Goal: Browse casually: Explore the website without a specific task or goal

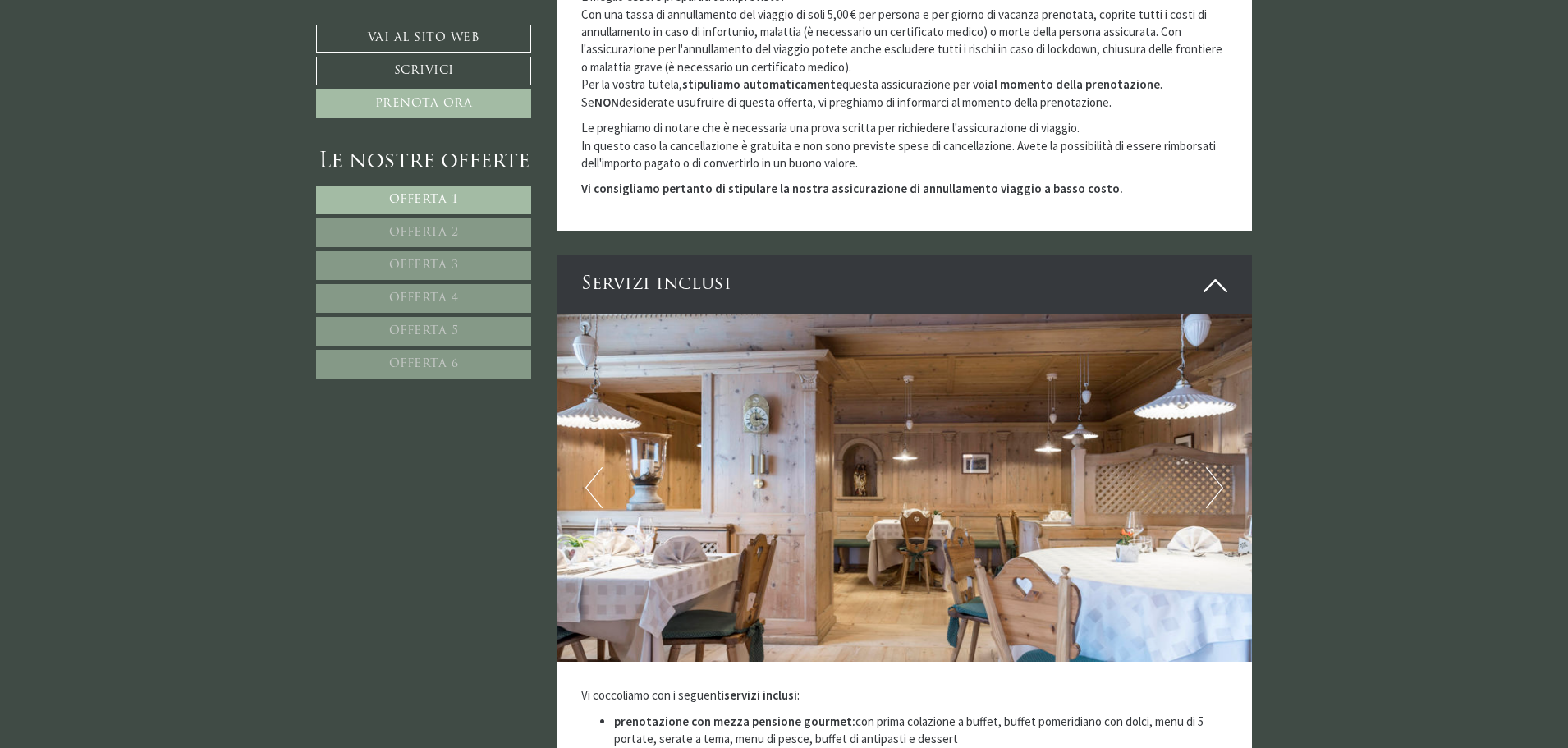
scroll to position [4433, 0]
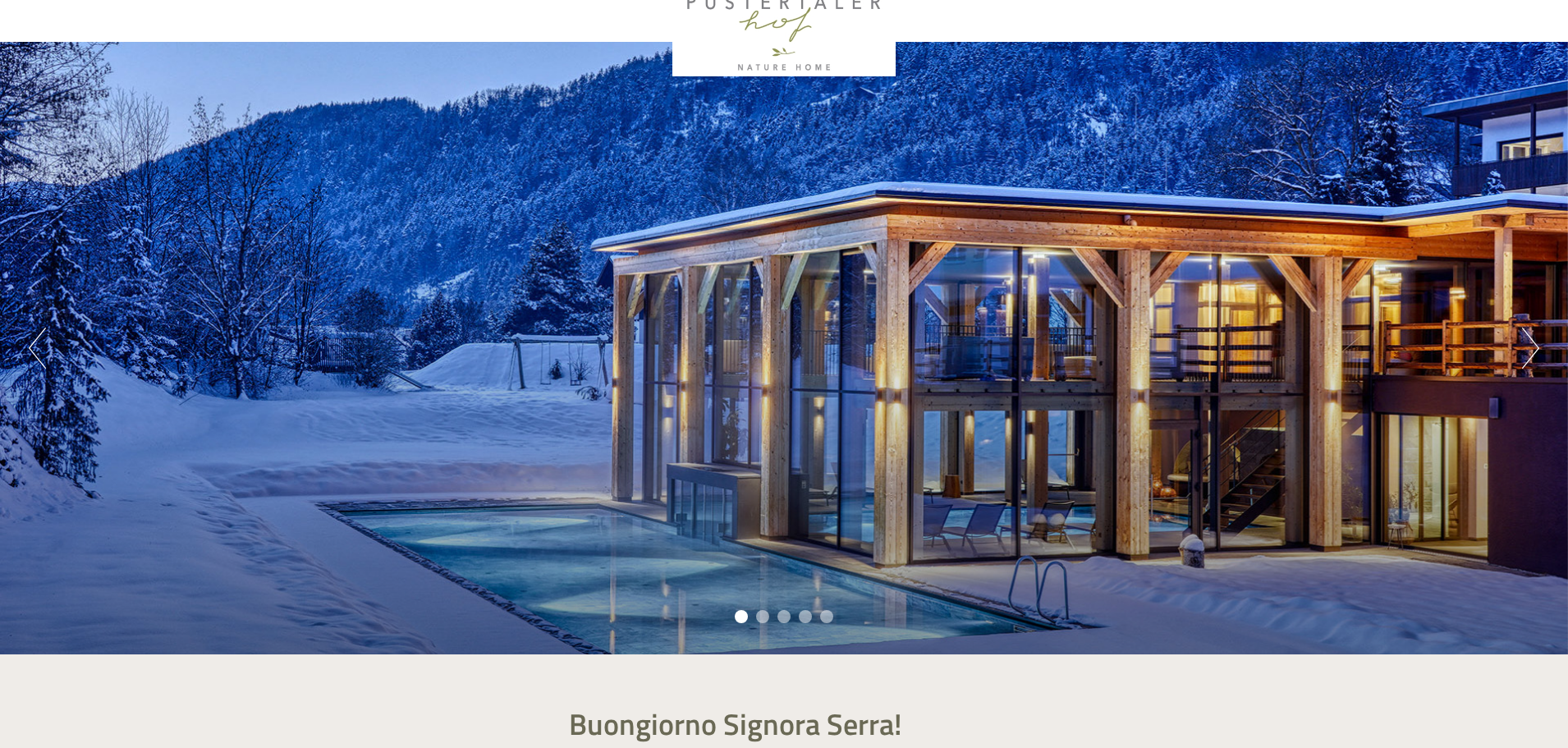
scroll to position [82, 0]
click at [1537, 350] on button "Next" at bounding box center [1531, 348] width 17 height 41
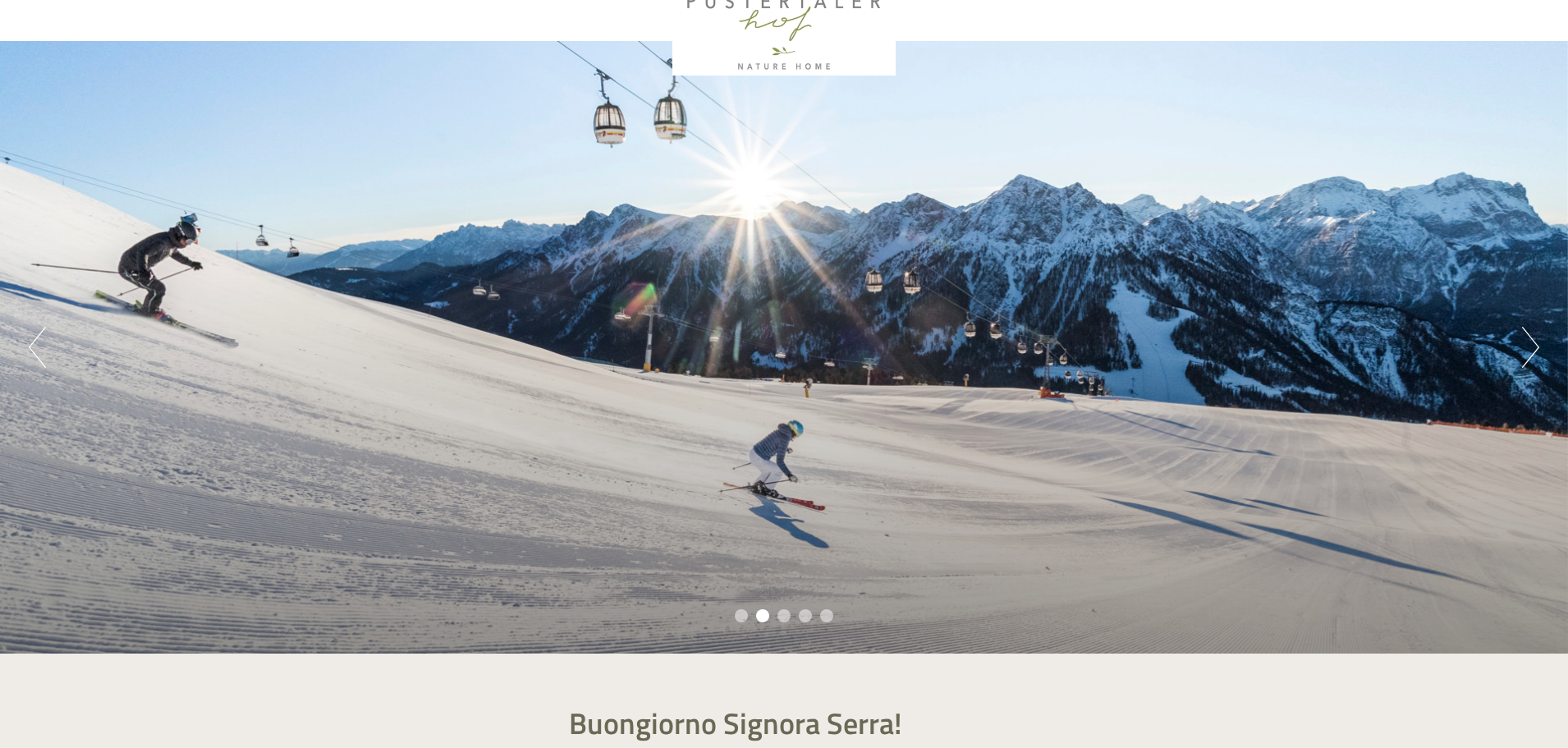
click at [1537, 350] on button "Next" at bounding box center [1531, 348] width 17 height 41
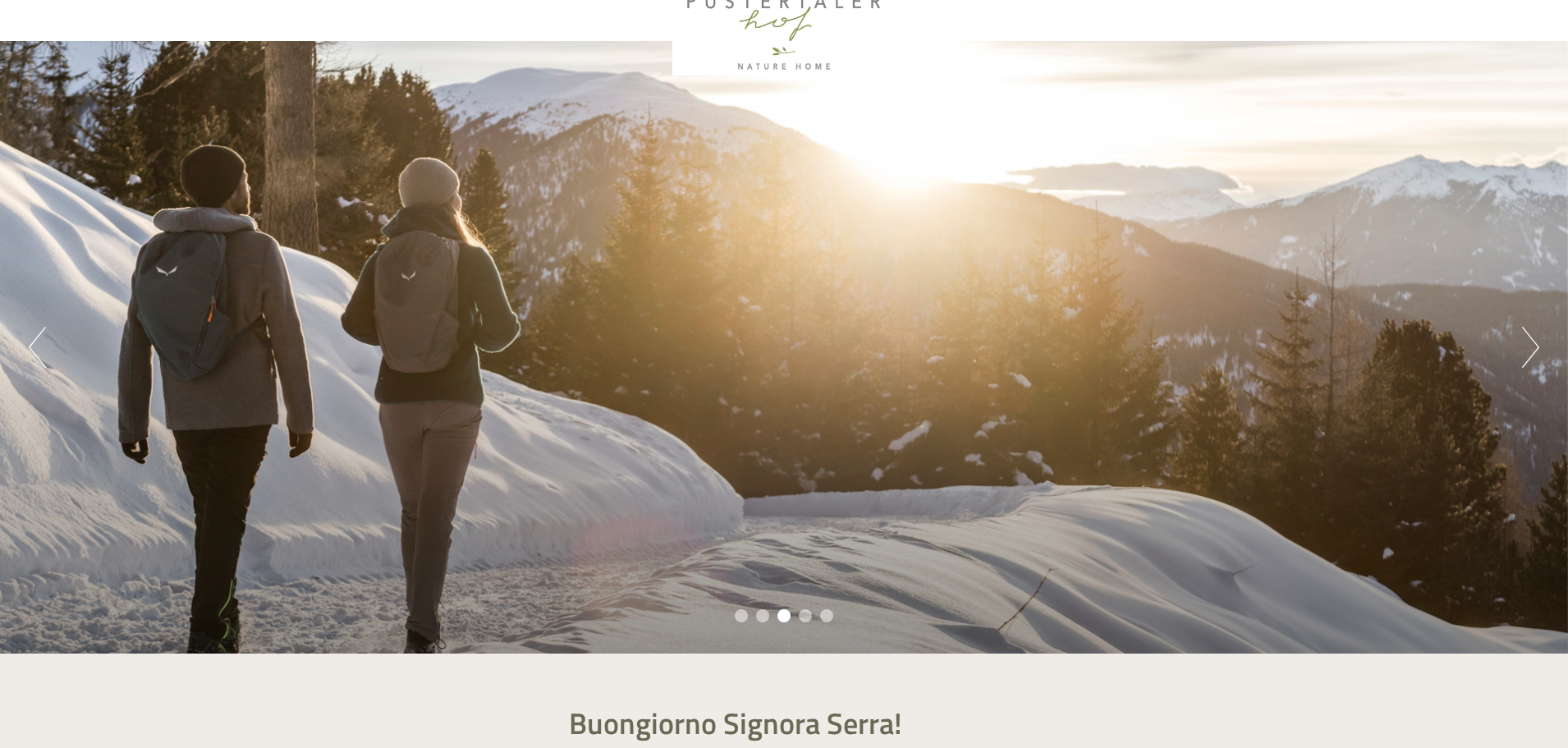
click at [1537, 350] on button "Next" at bounding box center [1531, 348] width 17 height 41
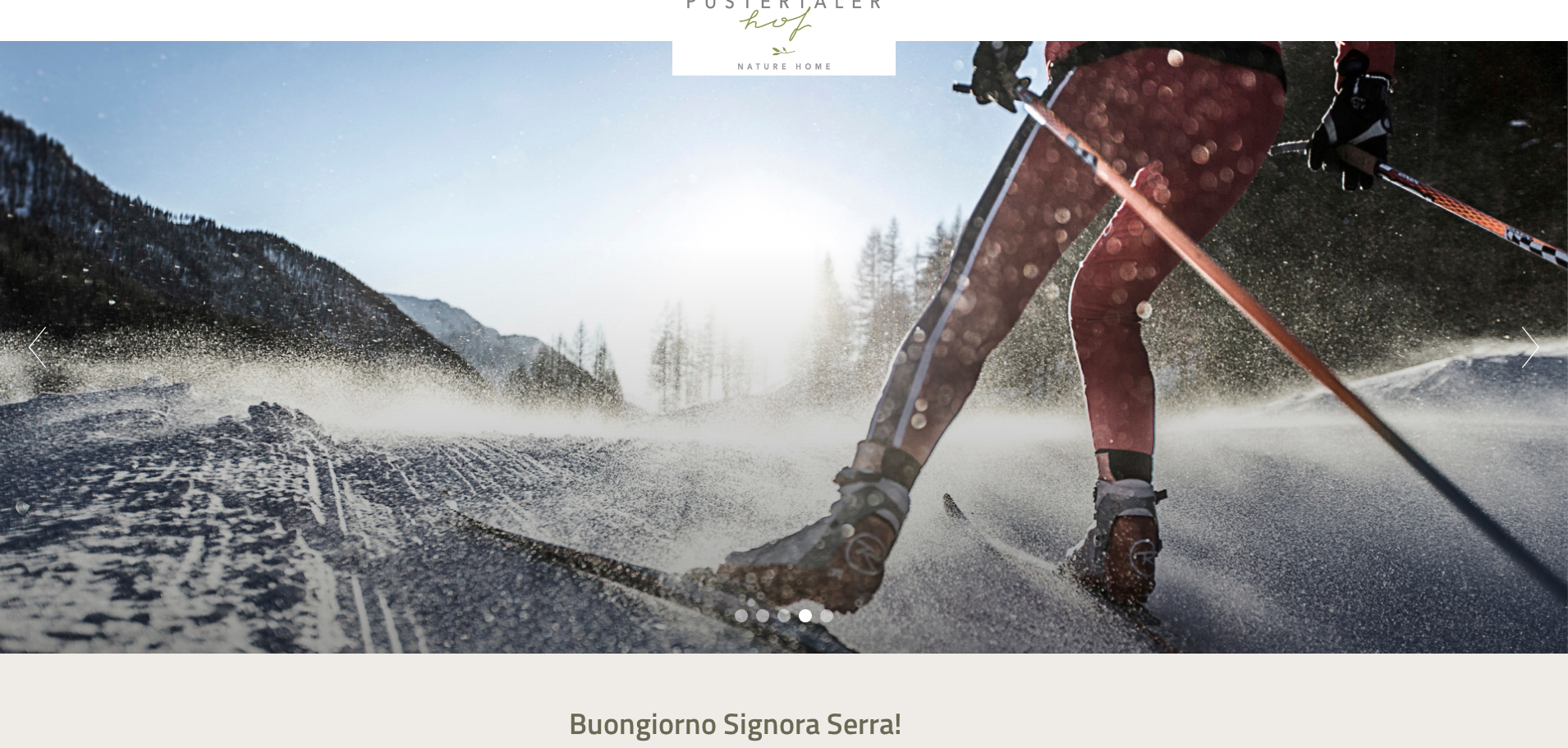
click at [1537, 350] on button "Next" at bounding box center [1531, 348] width 17 height 41
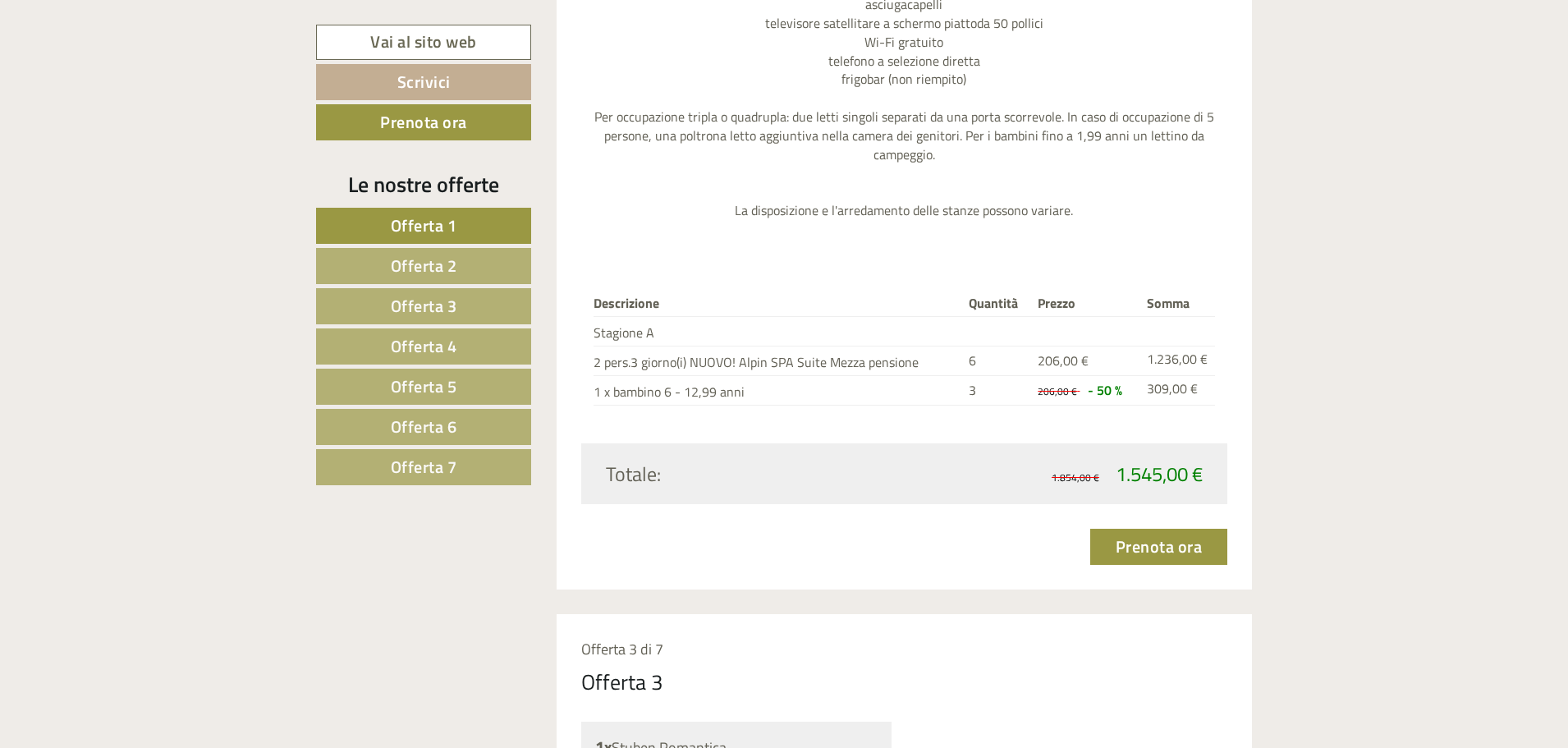
scroll to position [3694, 0]
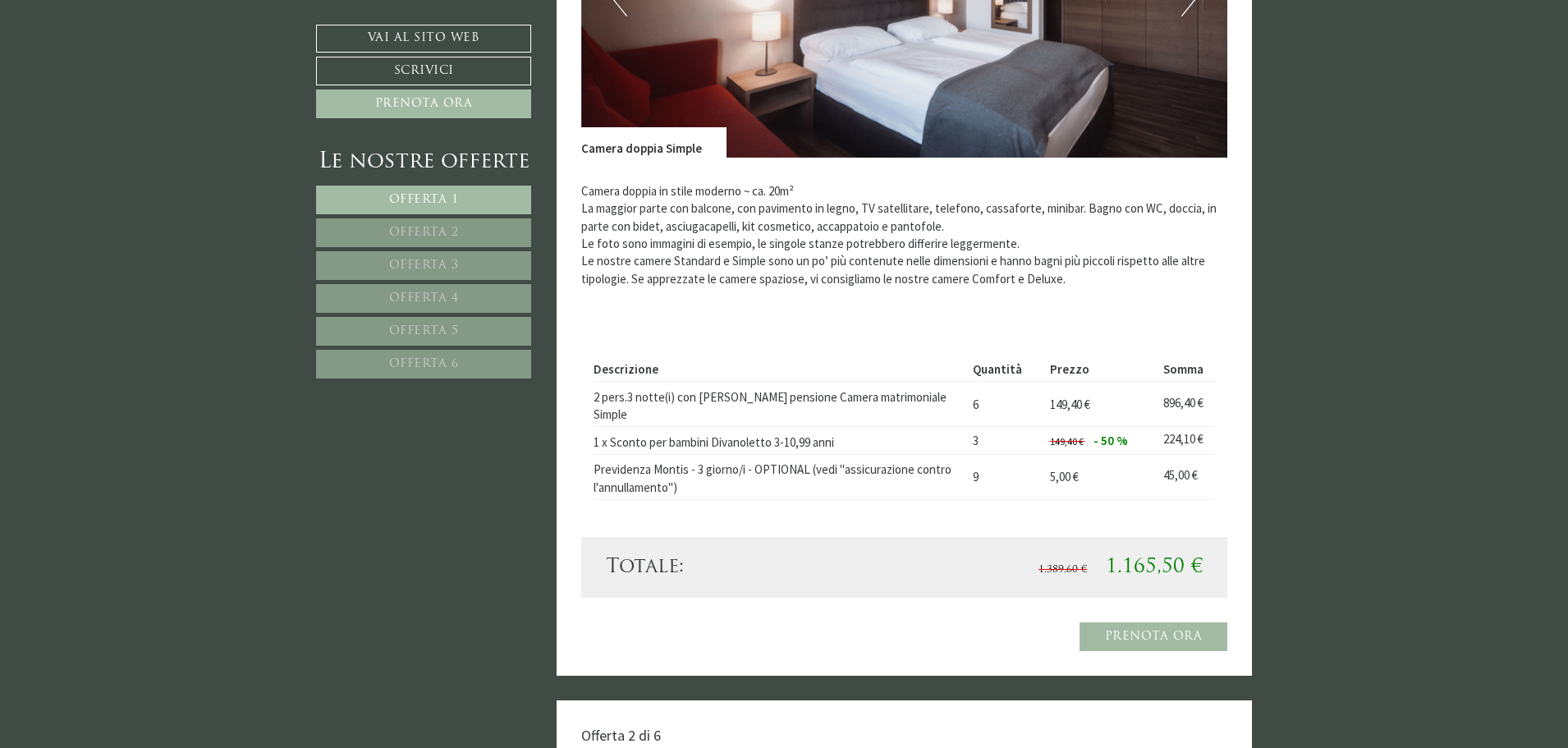
scroll to position [903, 0]
